Goal: Find contact information: Find contact information

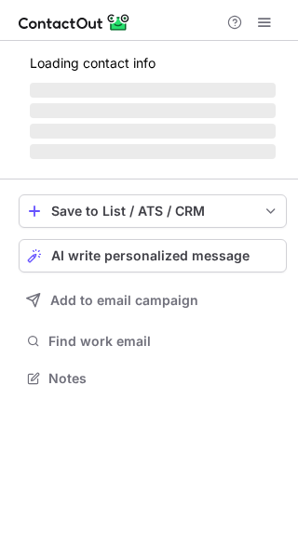
scroll to position [376, 298]
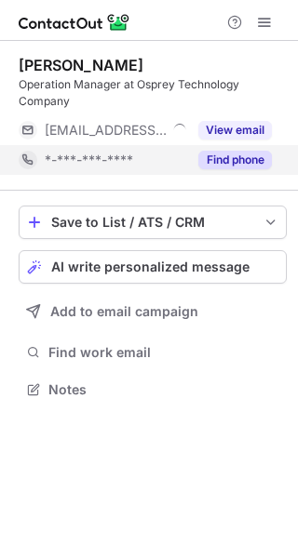
click at [226, 156] on button "Find phone" at bounding box center [234, 160] width 73 height 19
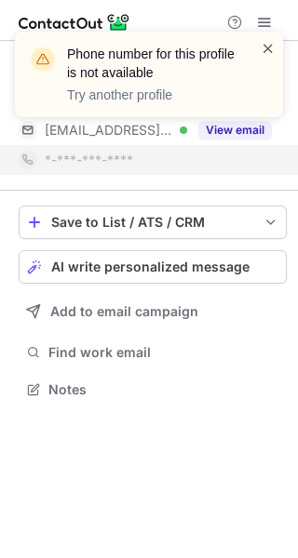
click at [266, 46] on span at bounding box center [267, 48] width 15 height 19
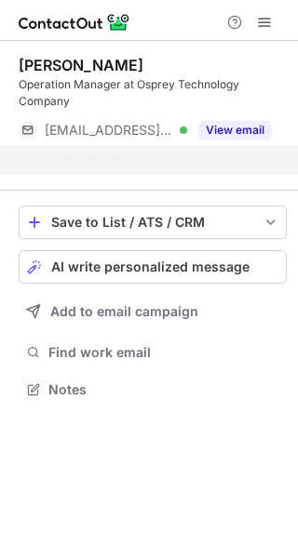
click at [237, 128] on div "Phone number for this profile is not available Try another profile" at bounding box center [149, 82] width 298 height 138
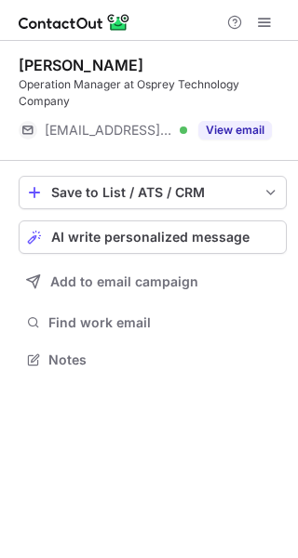
scroll to position [346, 298]
click at [237, 128] on button "View email" at bounding box center [234, 130] width 73 height 19
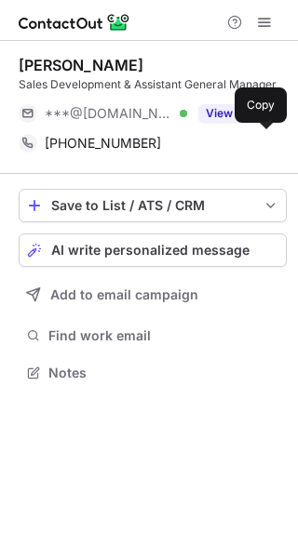
scroll to position [359, 298]
